Goal: Book appointment/travel/reservation

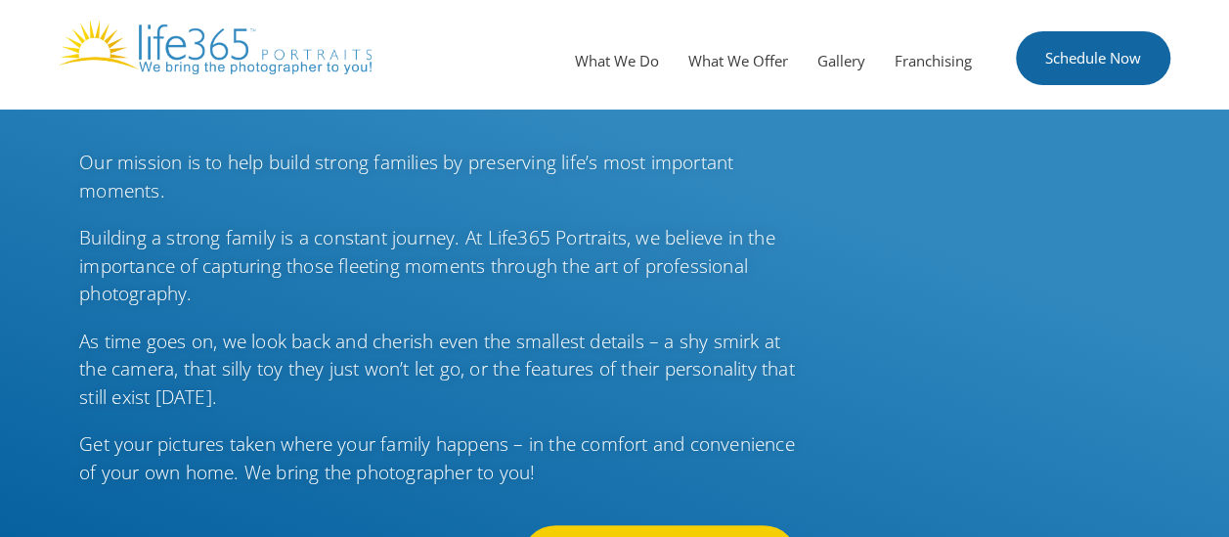
click at [1109, 63] on link "Schedule Now" at bounding box center [1093, 58] width 154 height 54
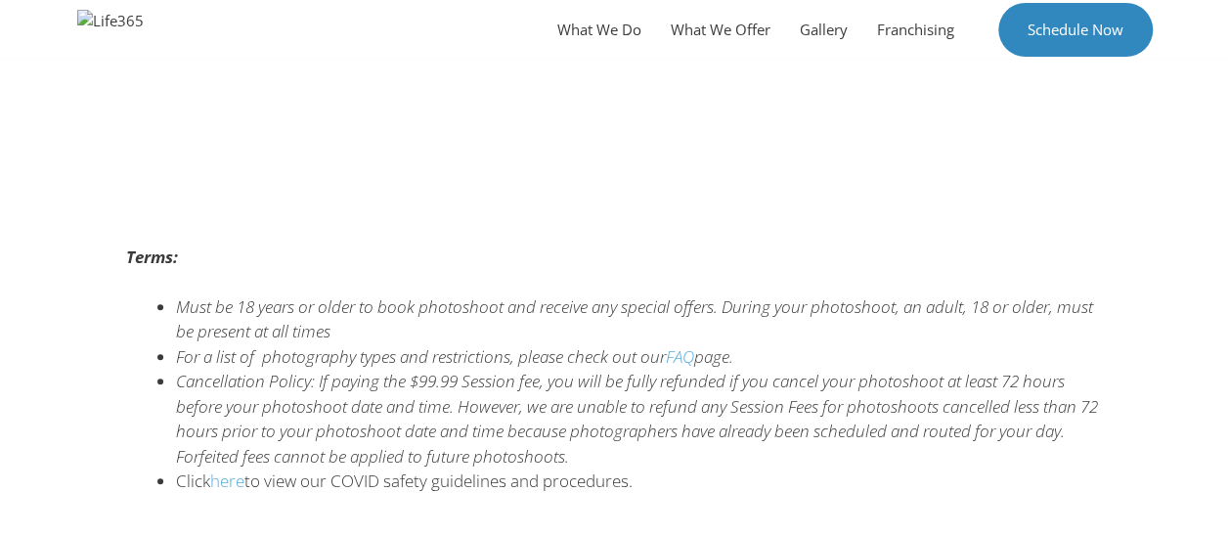
scroll to position [450, 0]
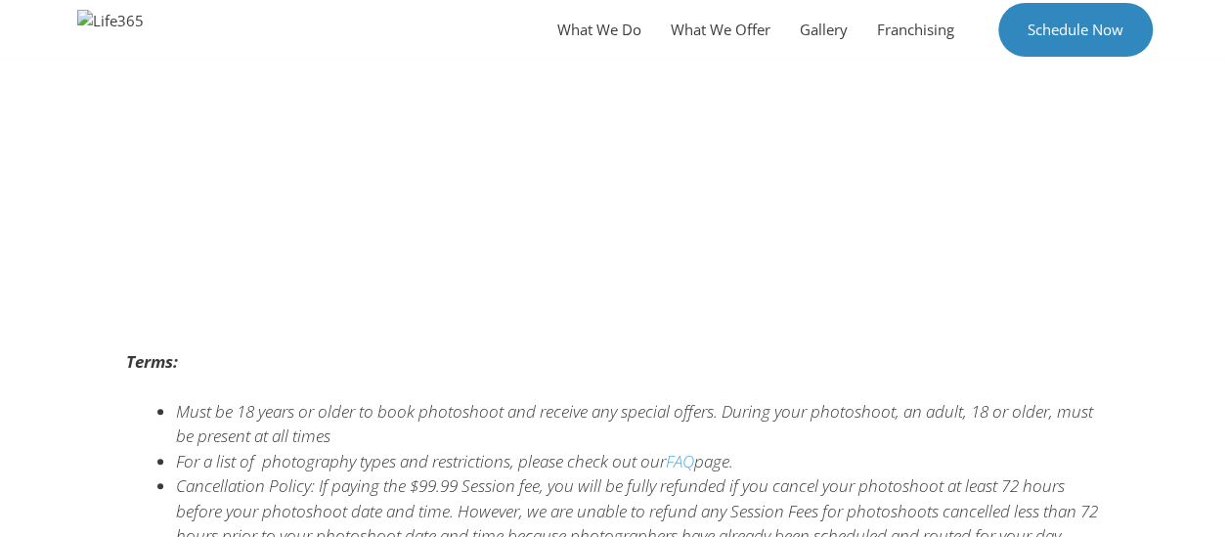
click at [857, 308] on div at bounding box center [614, 305] width 977 height 49
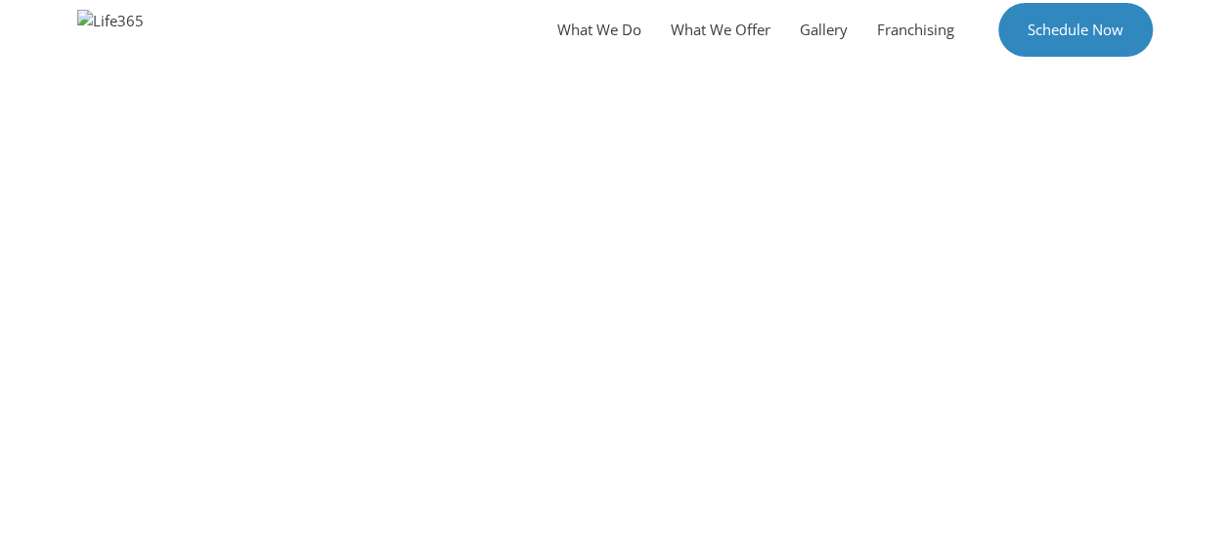
scroll to position [0, 0]
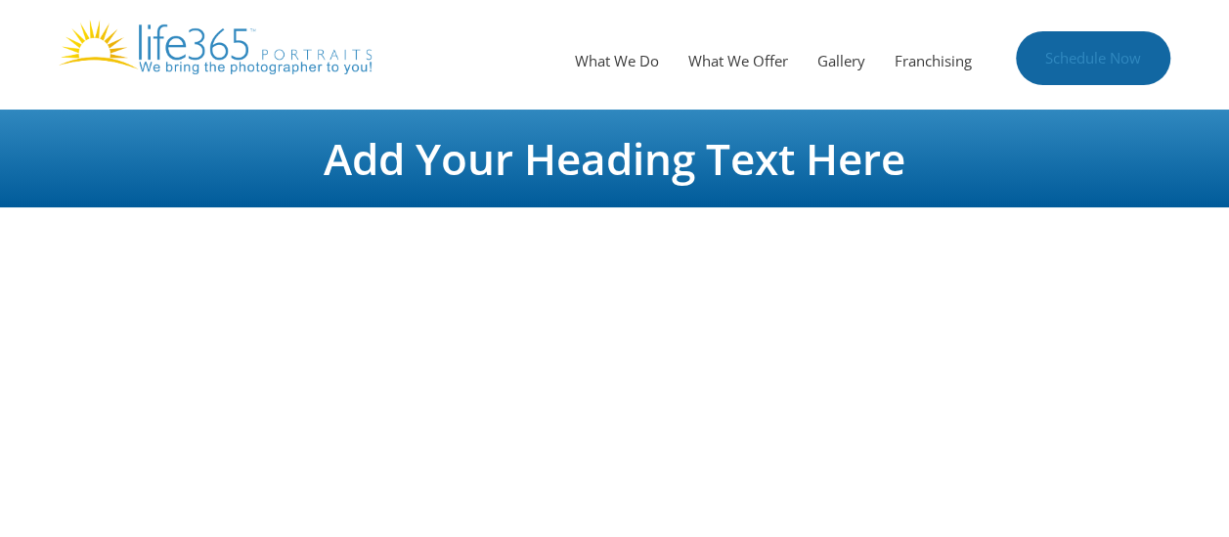
click at [1080, 57] on link "Schedule Now" at bounding box center [1093, 58] width 154 height 54
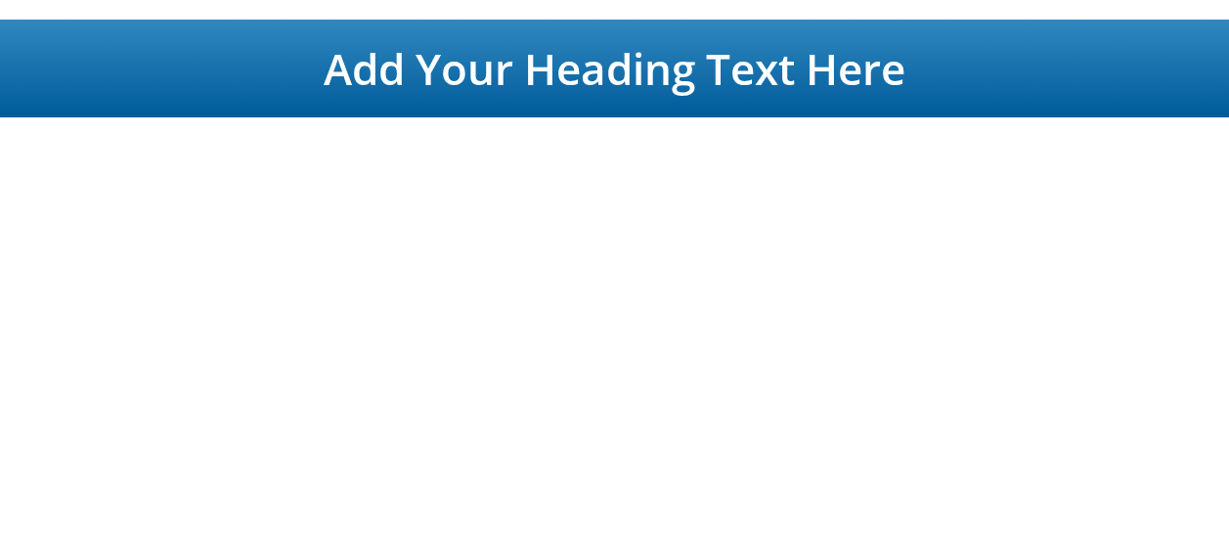
scroll to position [195, 0]
